Goal: Information Seeking & Learning: Learn about a topic

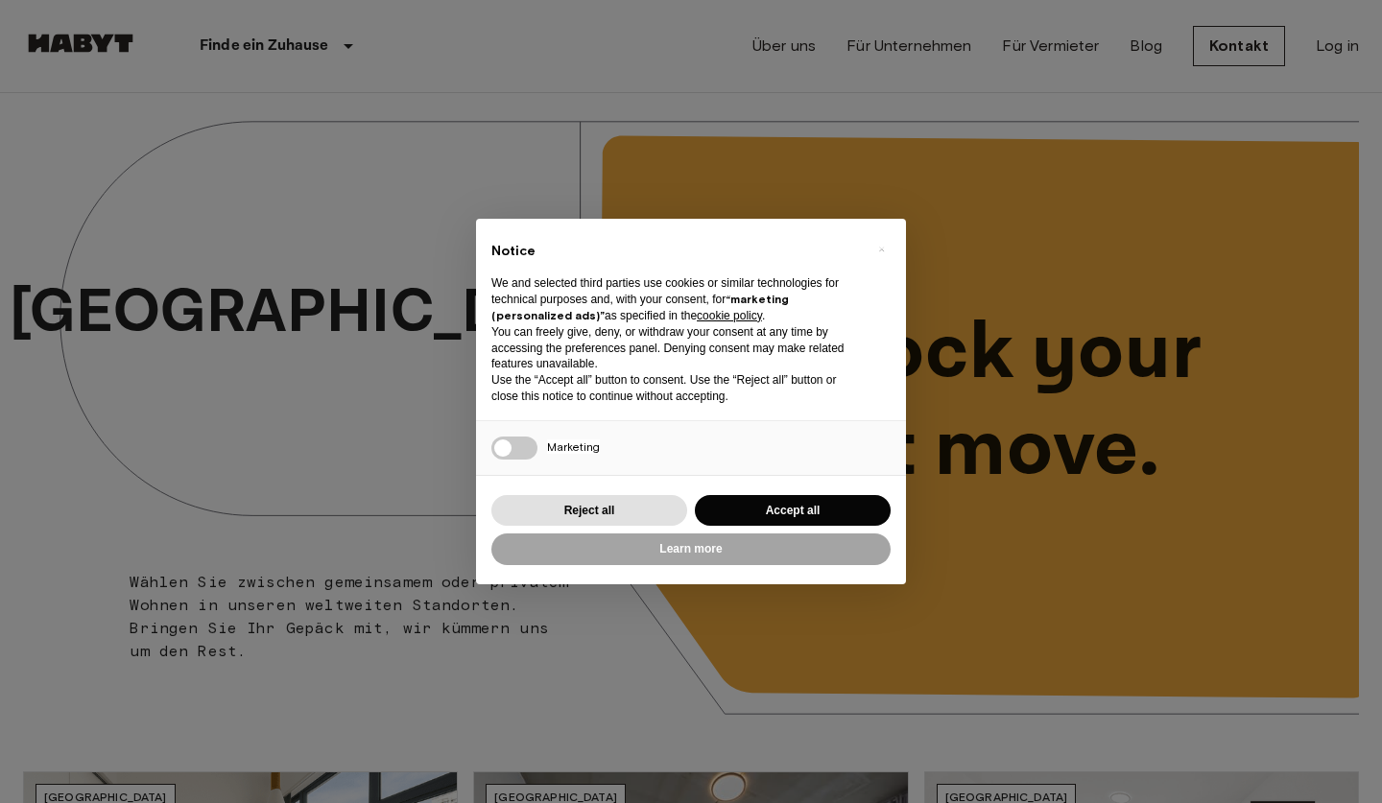
click at [823, 501] on button "Accept all" at bounding box center [793, 511] width 196 height 32
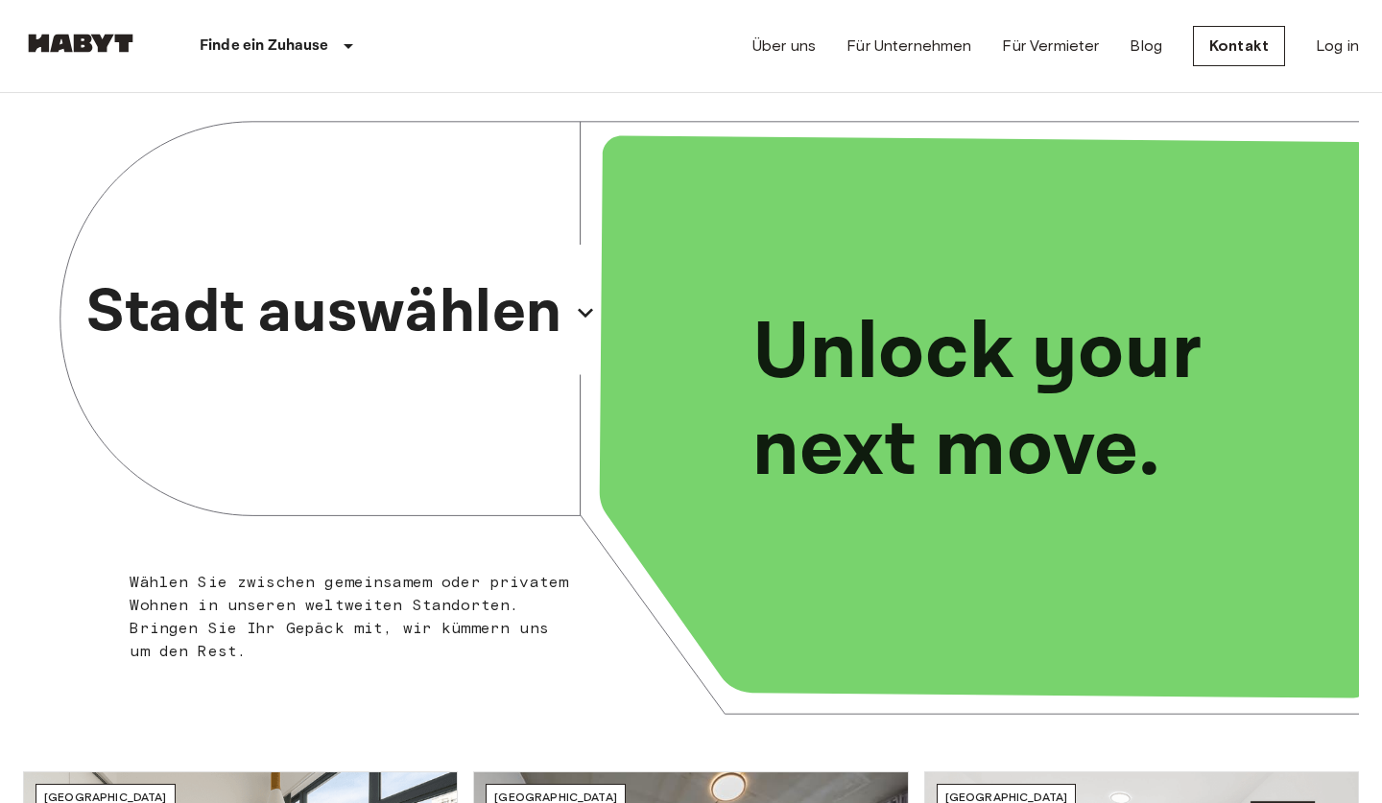
click at [585, 300] on icon "button" at bounding box center [585, 312] width 31 height 31
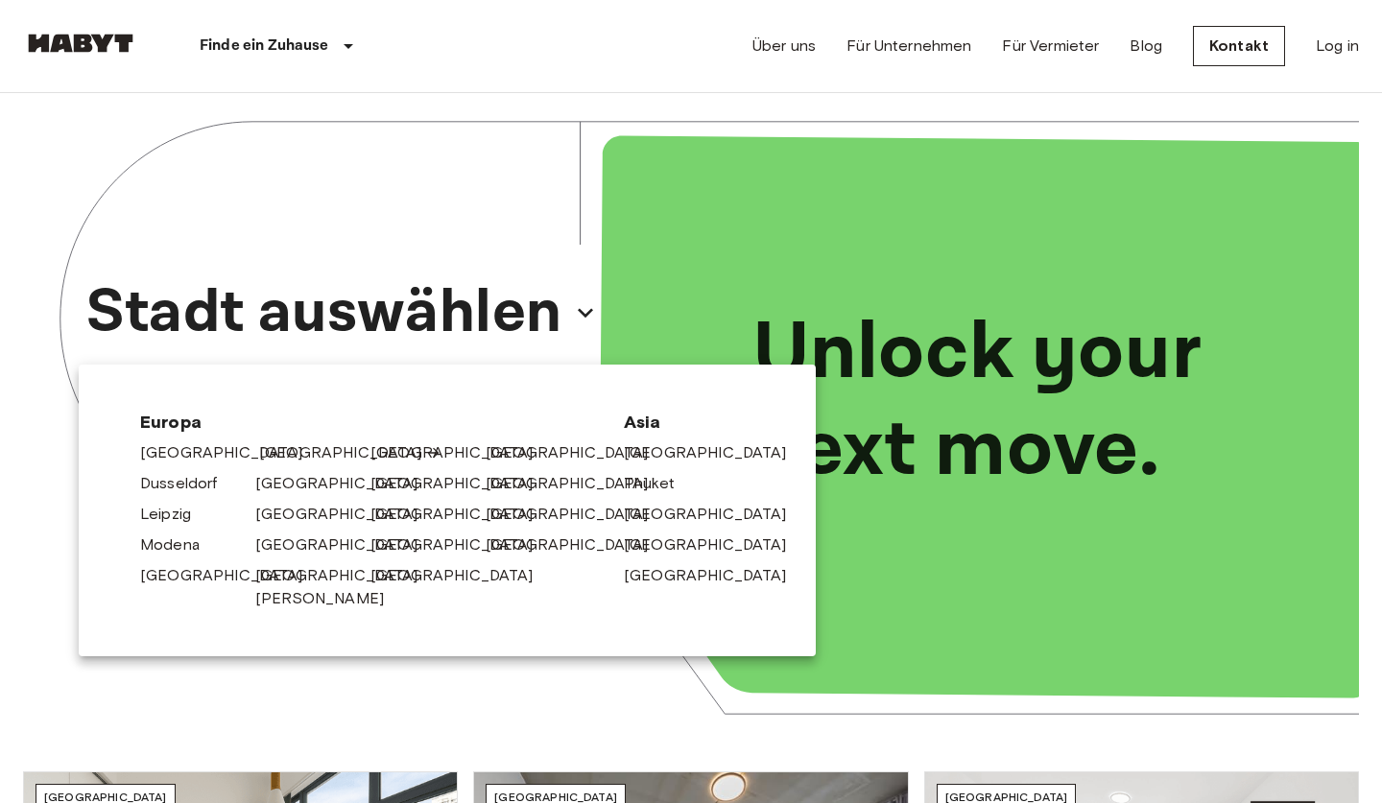
click at [279, 455] on link "[GEOGRAPHIC_DATA]" at bounding box center [350, 452] width 182 height 23
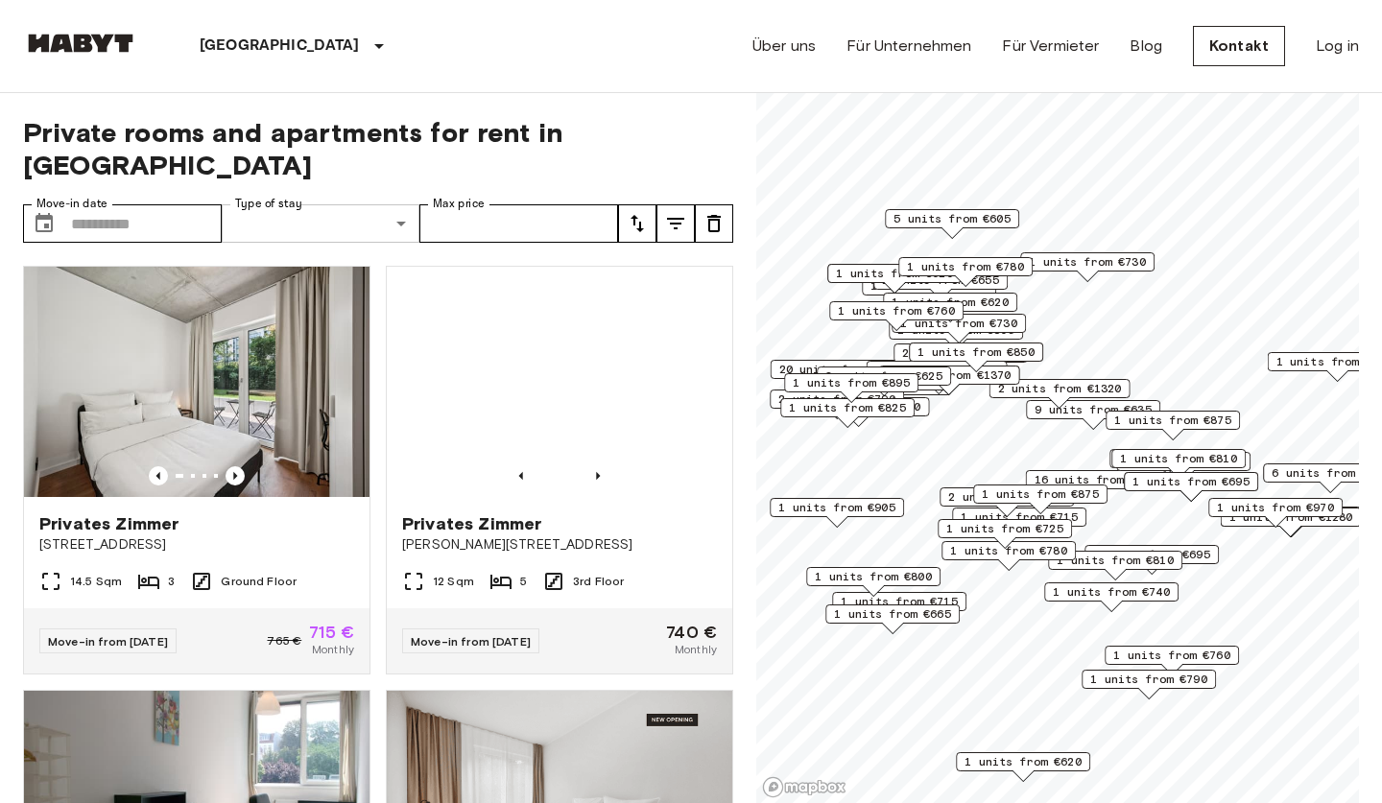
scroll to position [0, 1]
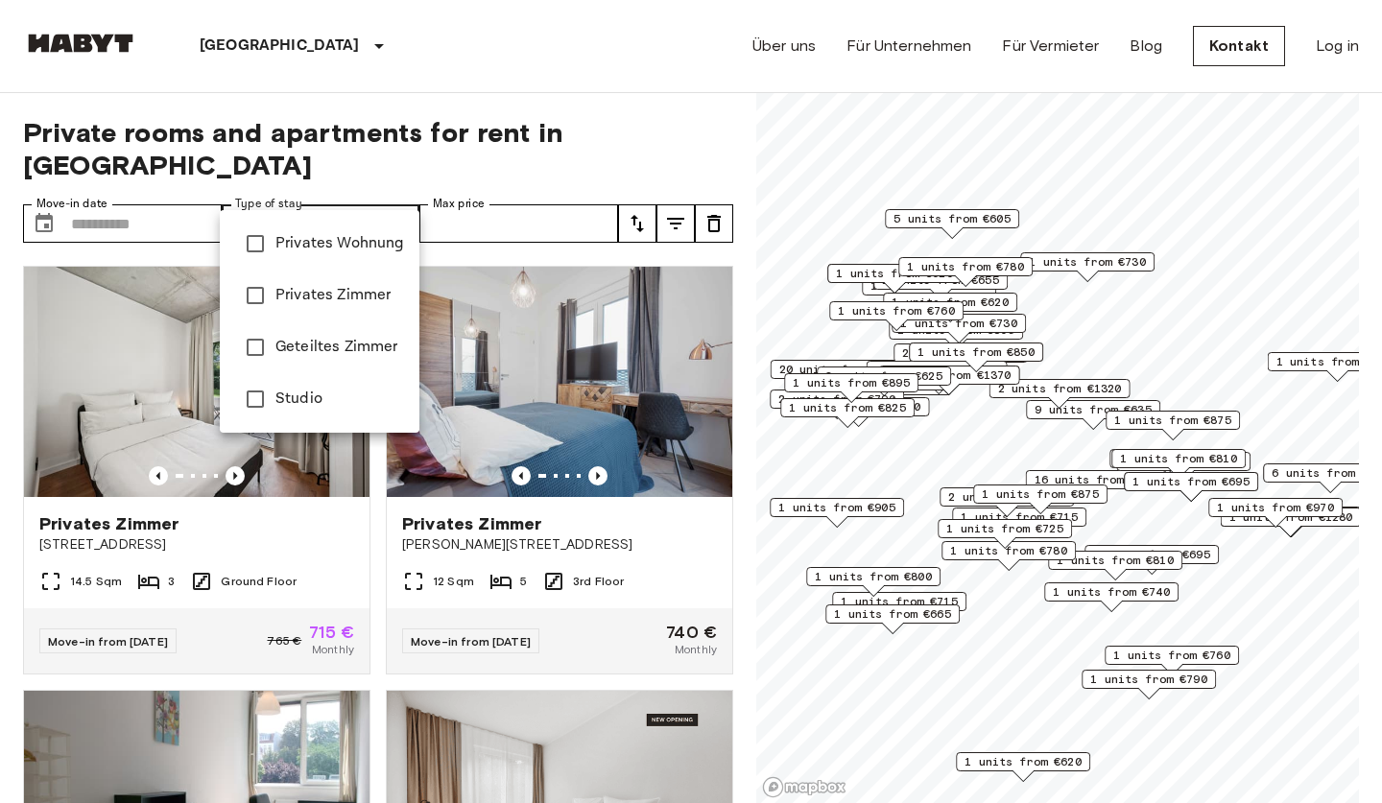
click at [711, 104] on div at bounding box center [691, 401] width 1382 height 803
